Goal: Task Accomplishment & Management: Schedule a Webinar

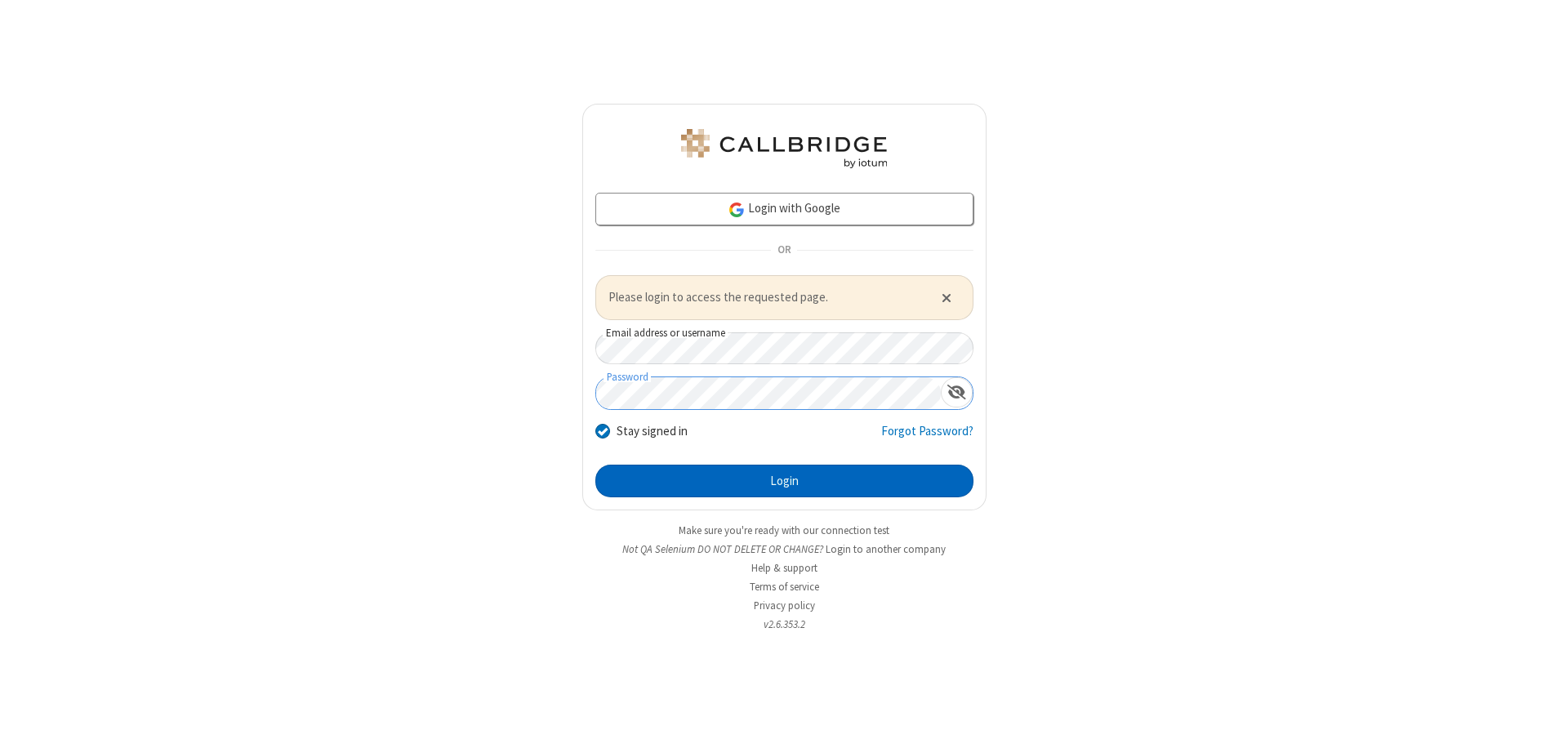
click at [784, 480] on button "Login" at bounding box center [784, 480] width 378 height 33
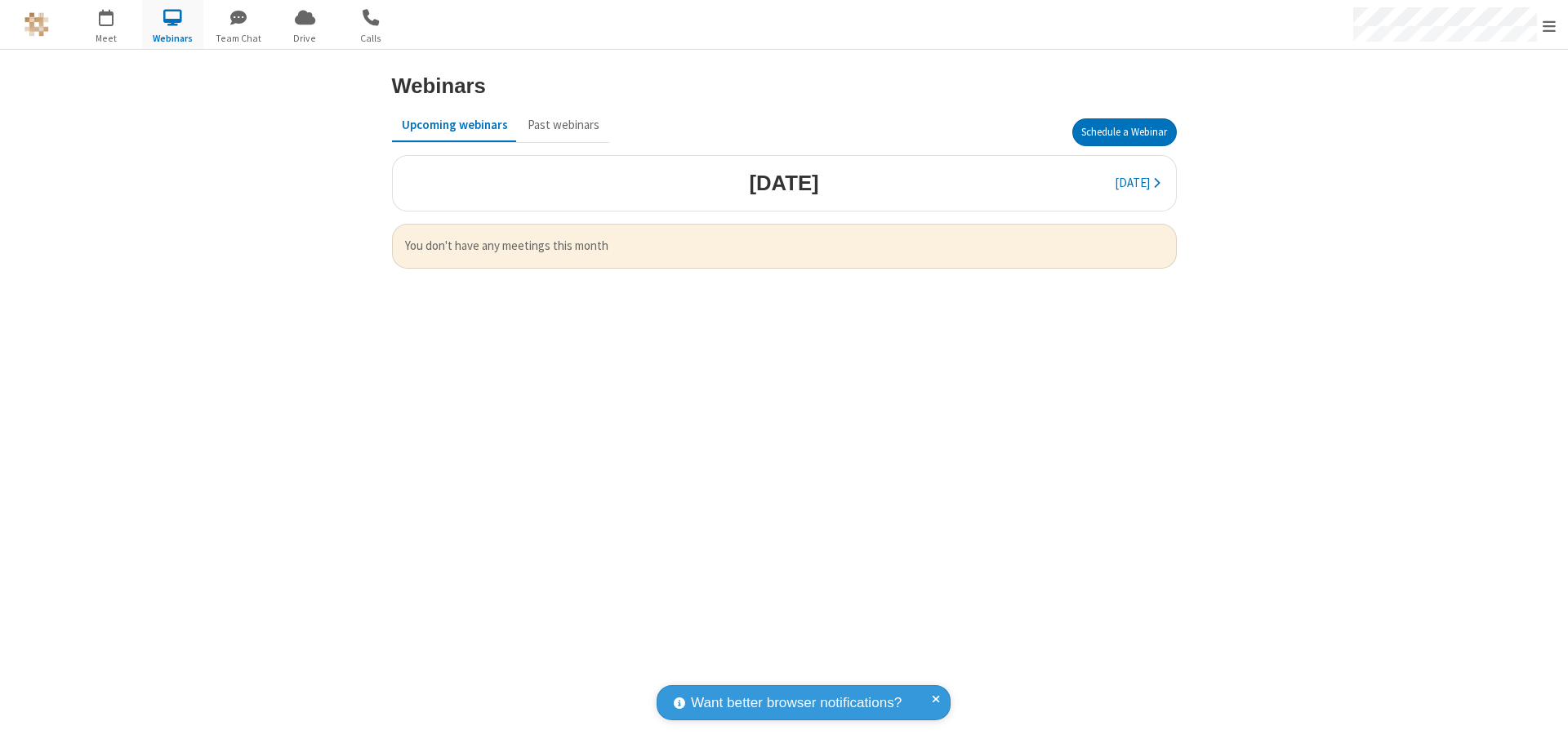
click at [1123, 132] on button "Schedule a Webinar" at bounding box center [1124, 132] width 104 height 28
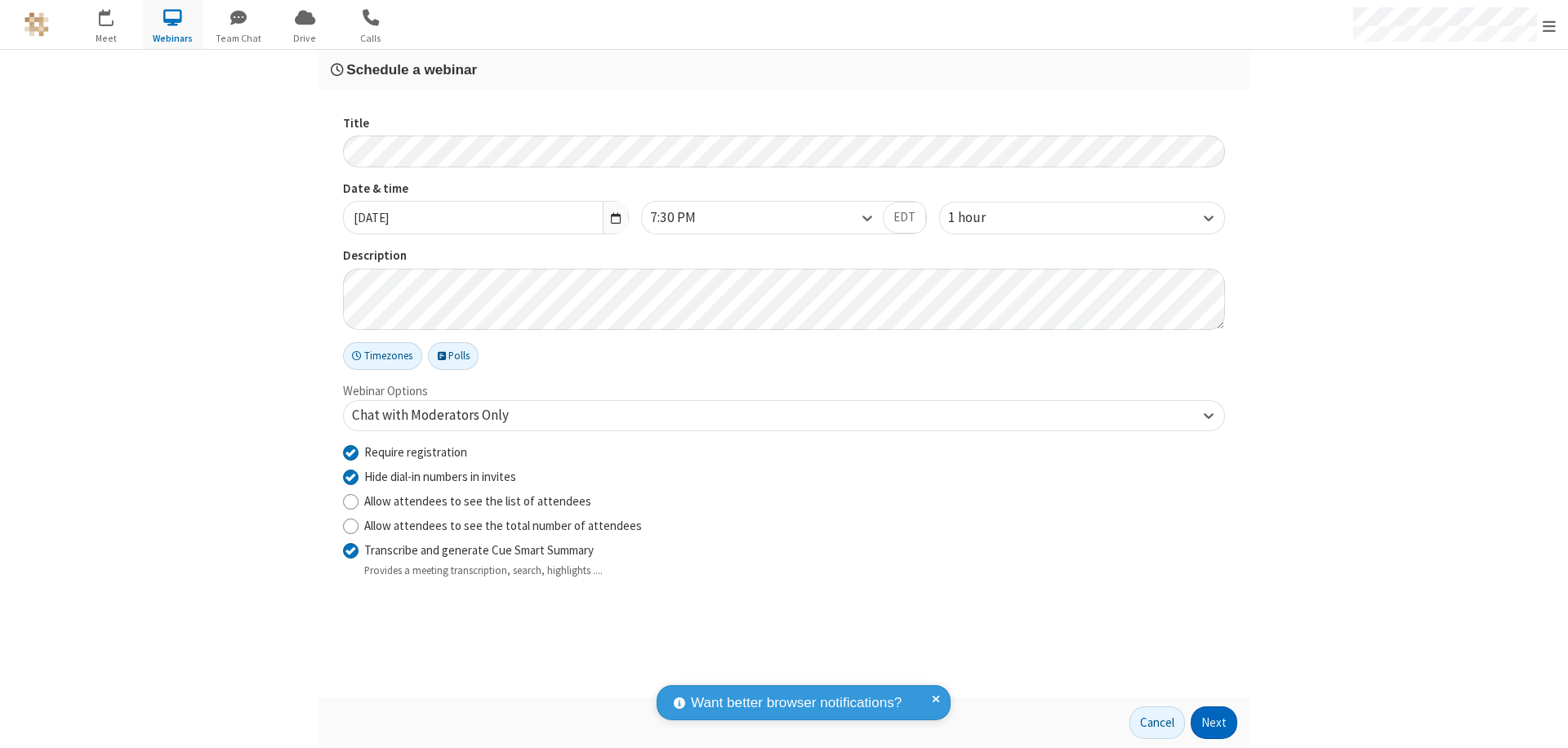
click at [1215, 722] on button "Next" at bounding box center [1214, 722] width 47 height 33
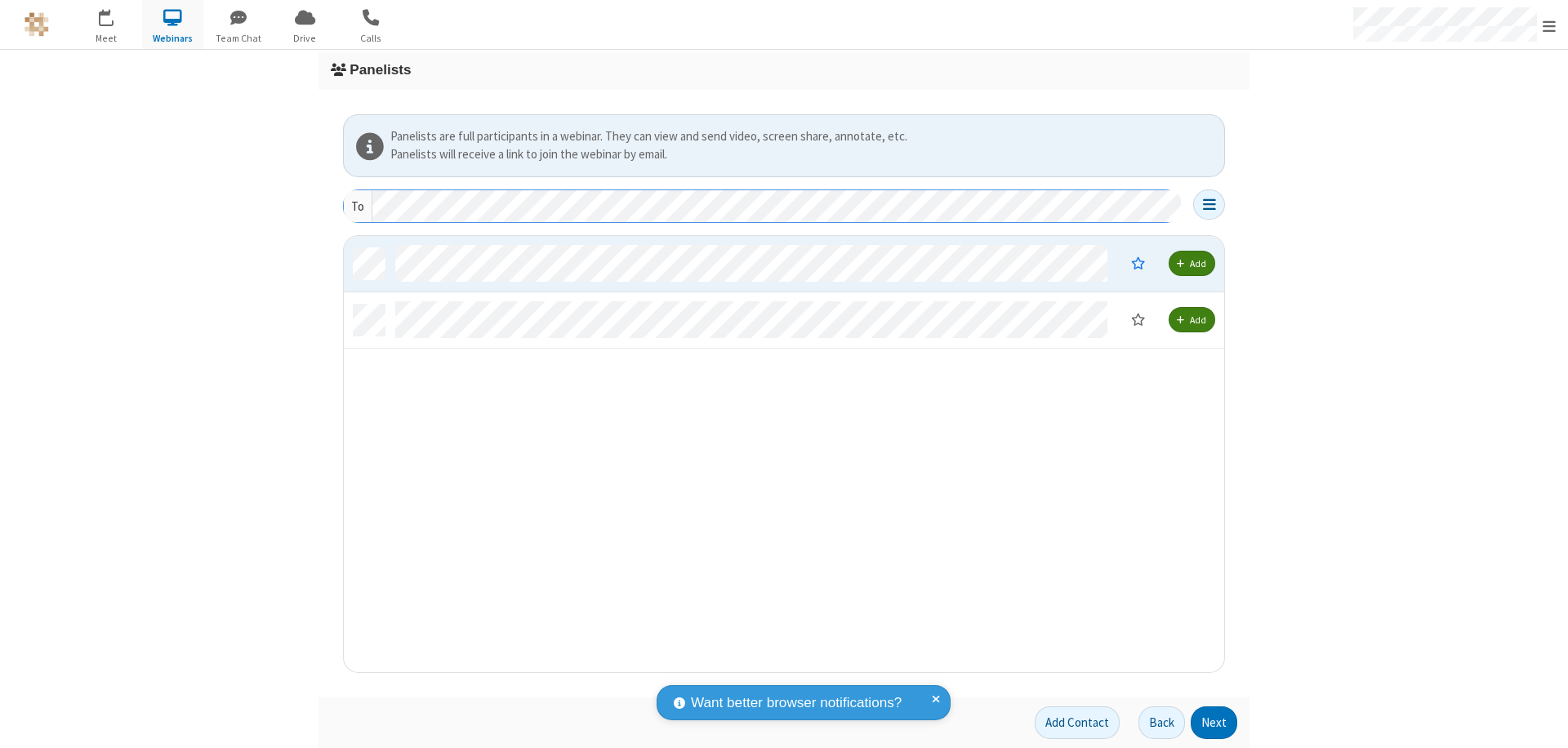
scroll to position [424, 868]
click at [1215, 722] on button "Next" at bounding box center [1214, 722] width 47 height 33
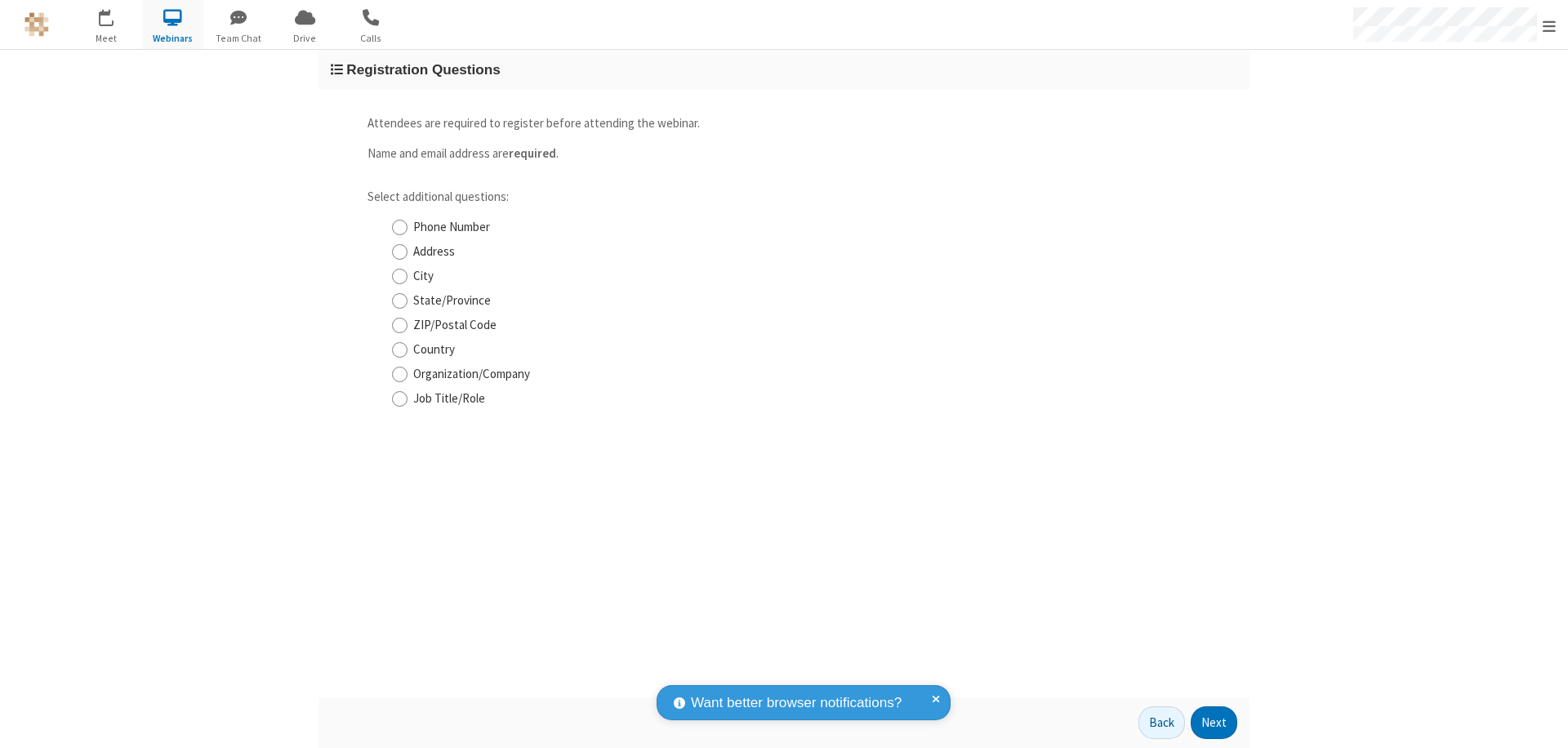
click at [399, 227] on input "Phone Number" at bounding box center [400, 227] width 16 height 17
checkbox input "true"
click at [1215, 722] on button "Next" at bounding box center [1214, 722] width 47 height 33
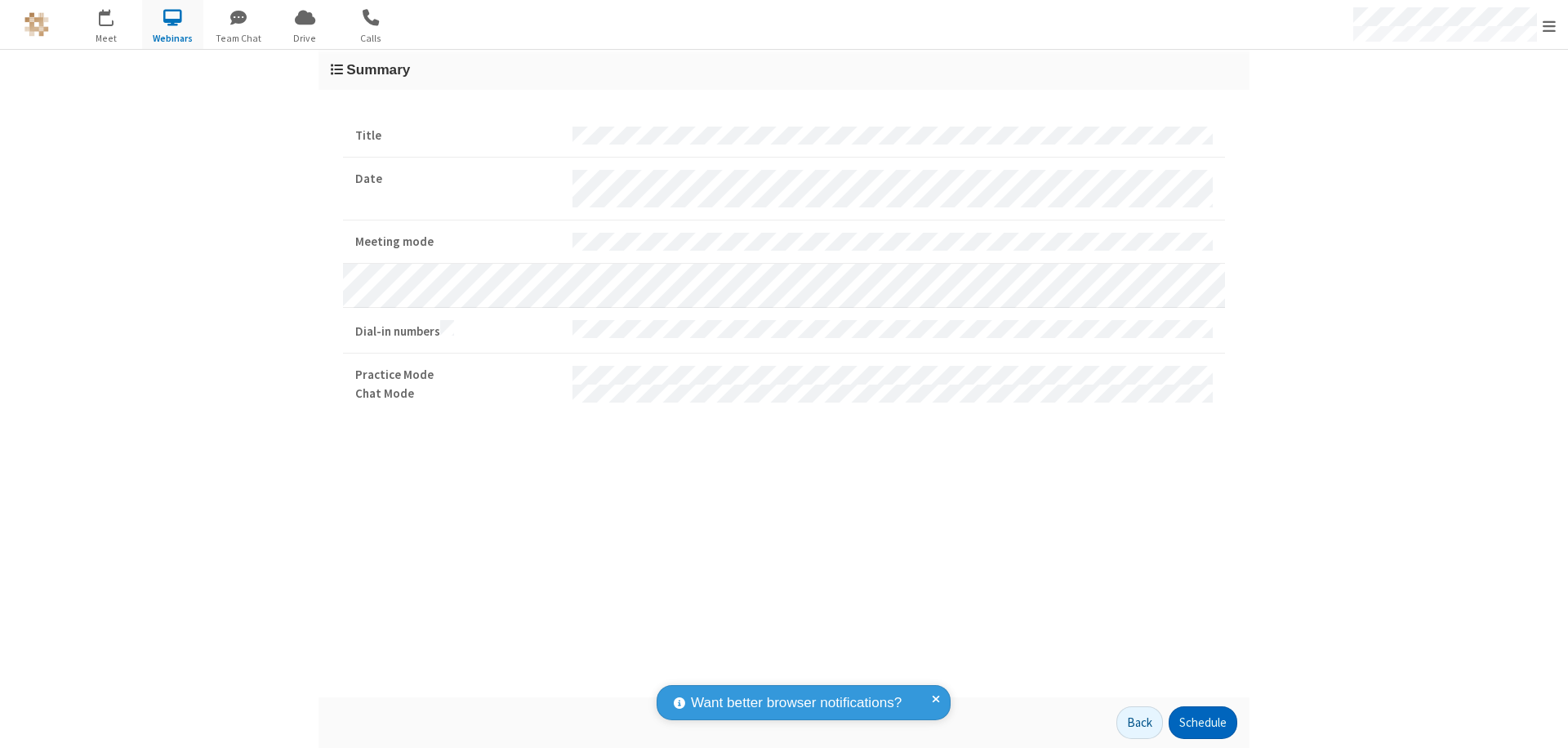
click at [1202, 722] on button "Schedule" at bounding box center [1203, 722] width 69 height 33
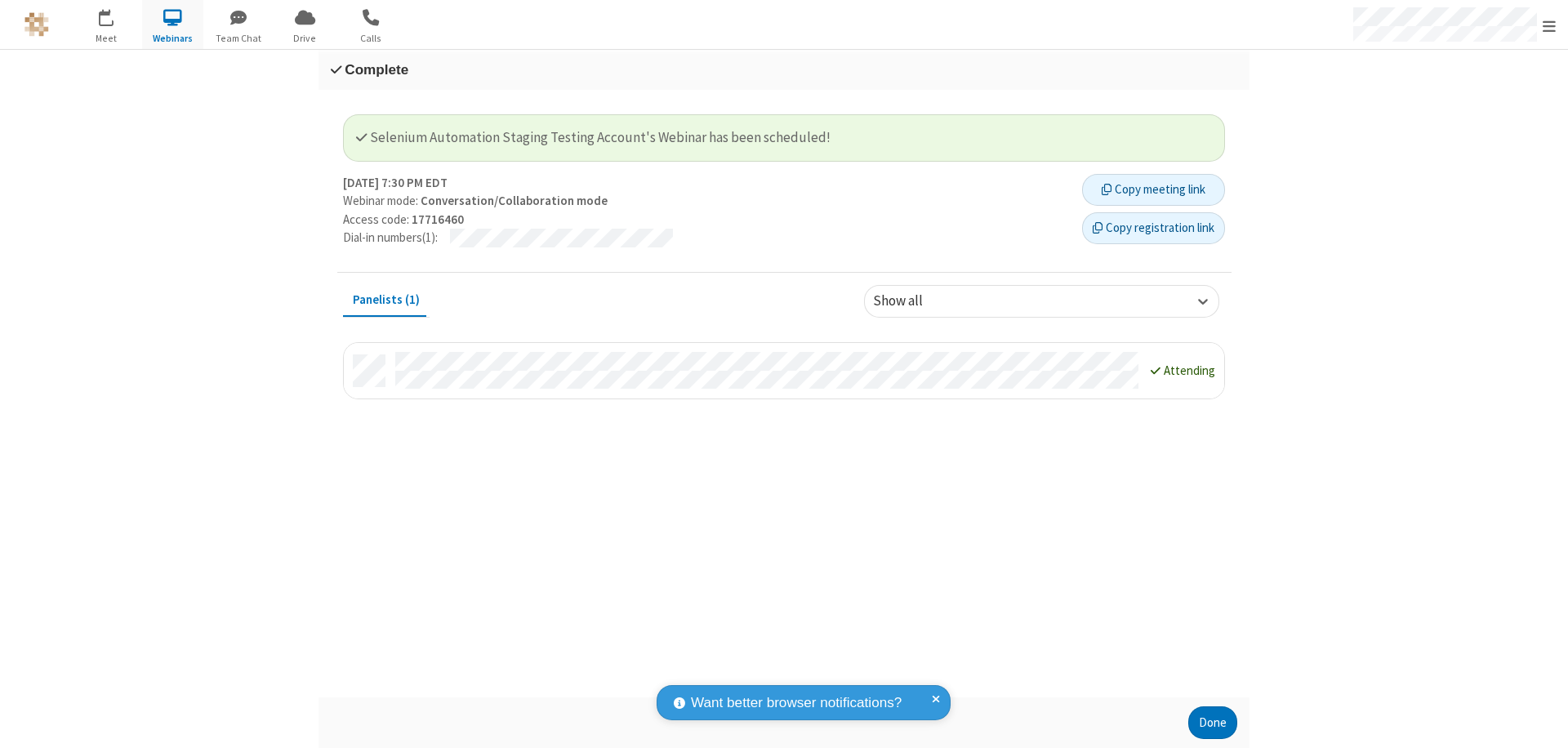
click at [1153, 228] on button "Copy registration link" at bounding box center [1154, 228] width 143 height 33
click at [1213, 722] on button "Done" at bounding box center [1212, 722] width 49 height 33
